Goal: Check status: Check status

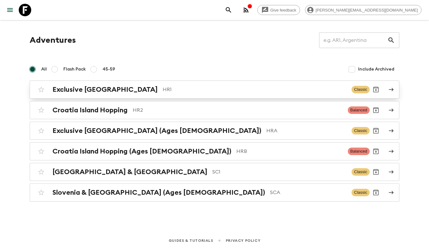
click at [187, 88] on p "HR1" at bounding box center [255, 89] width 184 height 7
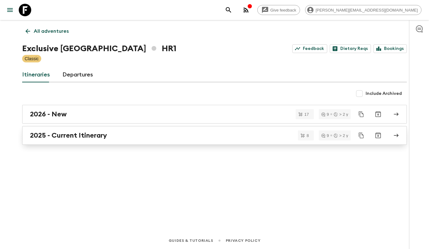
click at [155, 137] on div "2025 - Current Itinerary" at bounding box center [208, 135] width 357 height 8
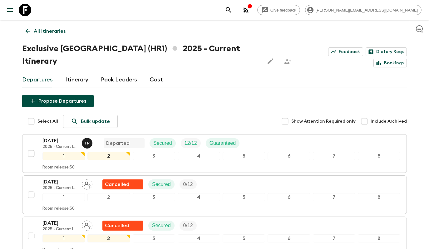
click at [59, 33] on p "All itineraries" at bounding box center [50, 30] width 32 height 7
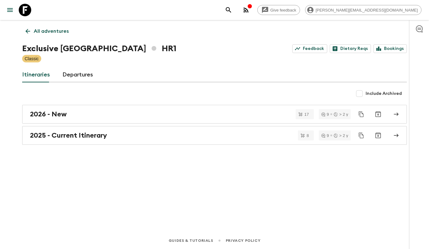
click at [41, 33] on p "All adventures" at bounding box center [51, 30] width 35 height 7
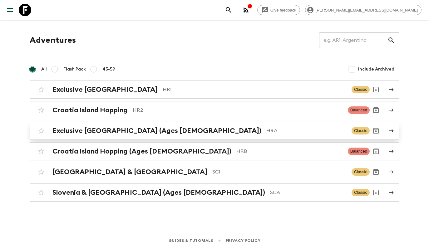
click at [266, 130] on p "HRA" at bounding box center [306, 130] width 80 height 7
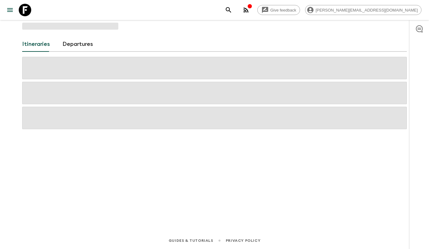
click at [168, 130] on div "Itineraries Departures" at bounding box center [215, 117] width 400 height 195
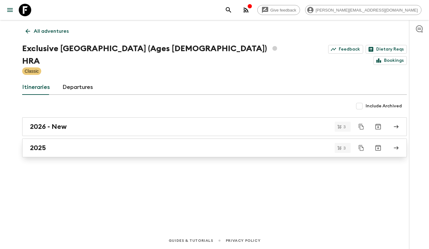
click at [221, 144] on div "2025" at bounding box center [208, 148] width 357 height 8
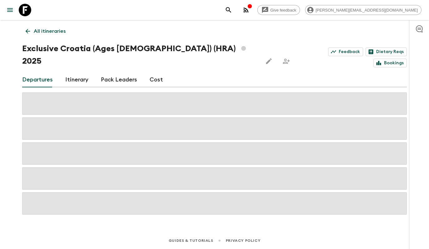
click at [226, 72] on div "Departures Itinerary Pack Leaders Cost" at bounding box center [214, 79] width 385 height 15
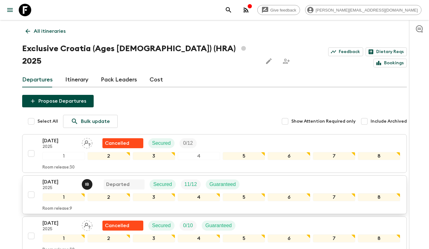
click at [337, 178] on div "[DATE] 2025 I B Departed Secured 11 / 12 Guaranteed" at bounding box center [221, 184] width 358 height 12
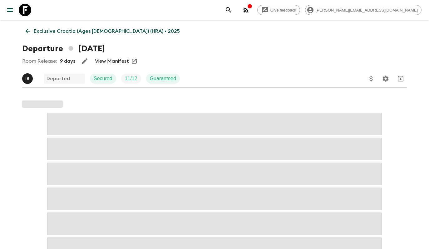
click at [111, 61] on link "View Manifest" at bounding box center [112, 61] width 34 height 6
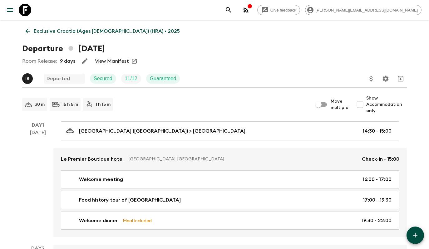
scroll to position [2, 0]
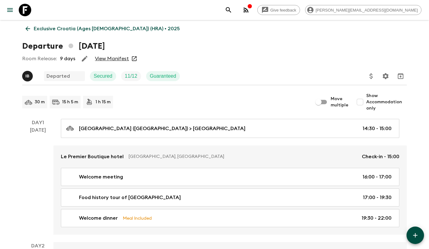
click at [111, 59] on link "View Manifest" at bounding box center [112, 59] width 34 height 6
